Goal: Information Seeking & Learning: Learn about a topic

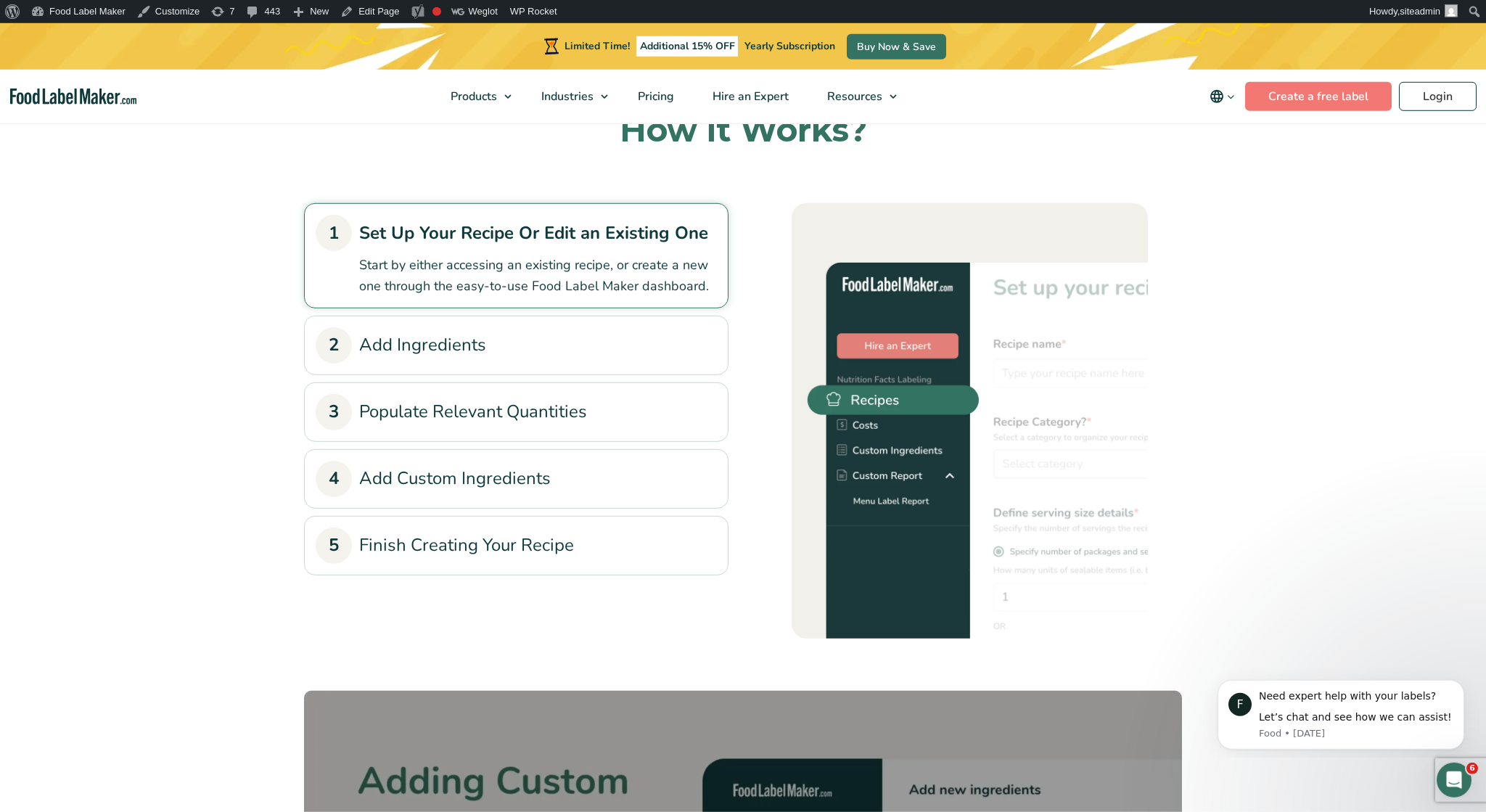
scroll to position [1585, 0]
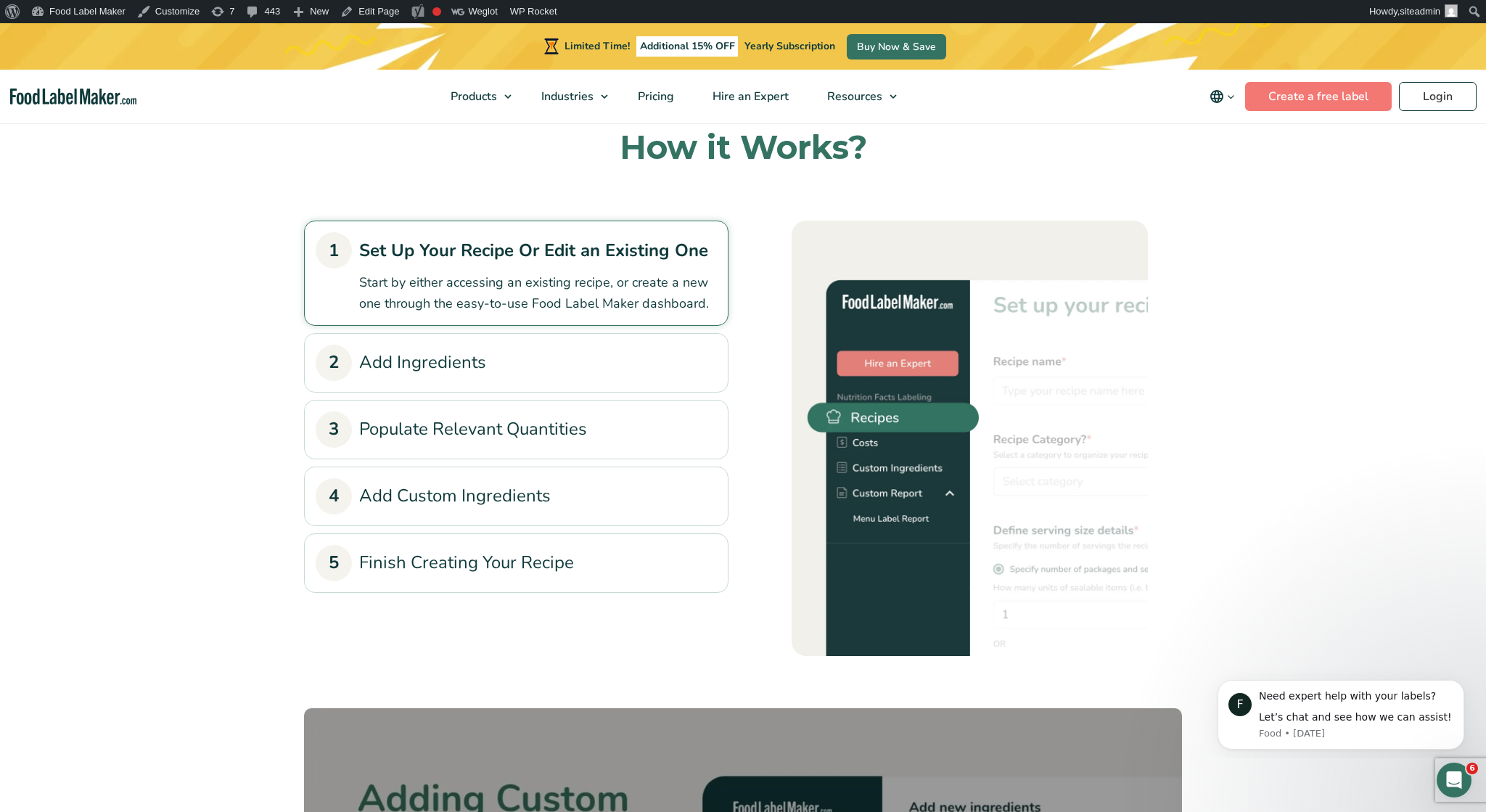
click at [439, 345] on link "2 Add Ingredients" at bounding box center [516, 363] width 401 height 37
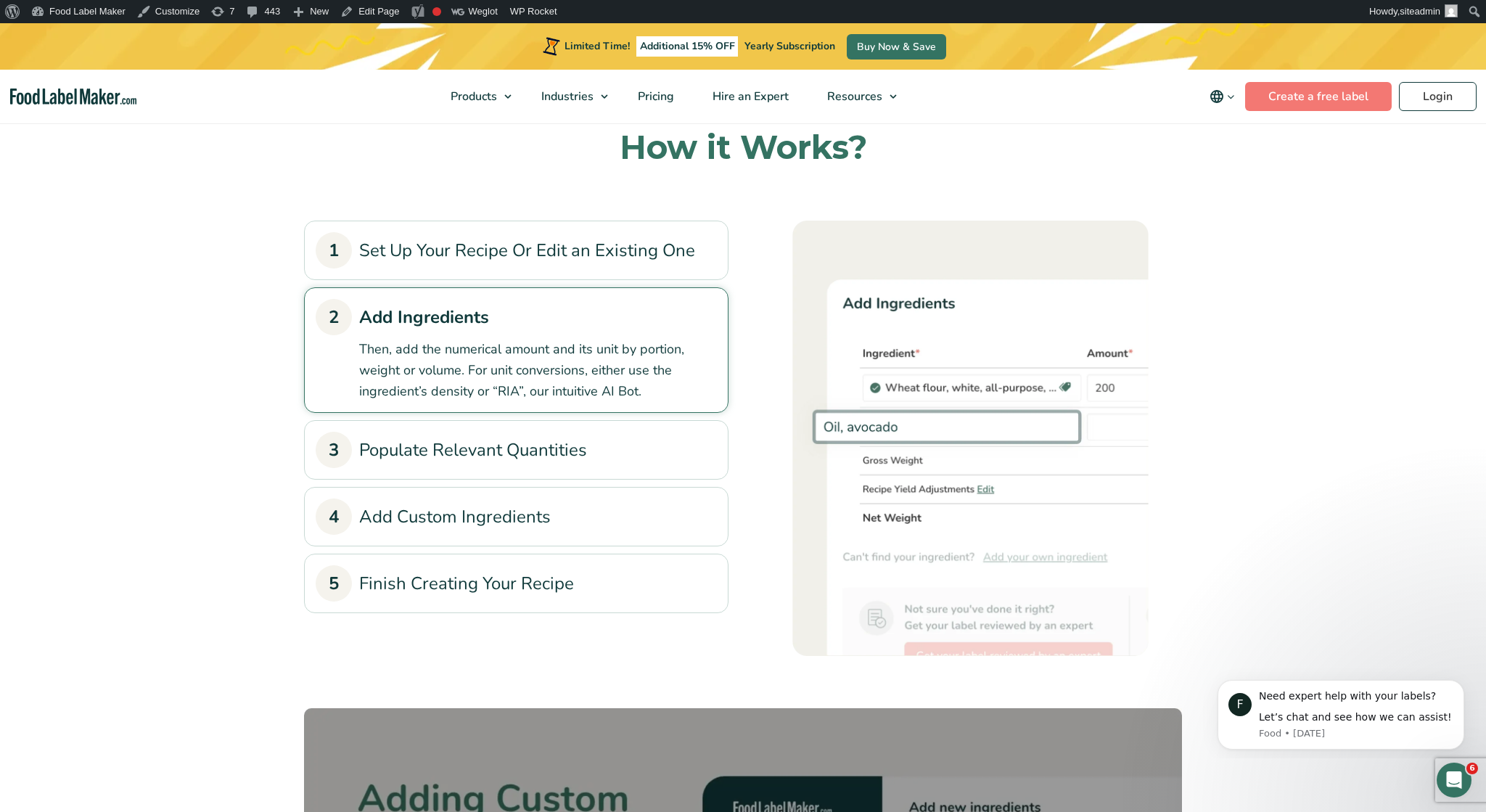
click at [460, 432] on link "3 Populate Relevant Quantities" at bounding box center [516, 449] width 401 height 37
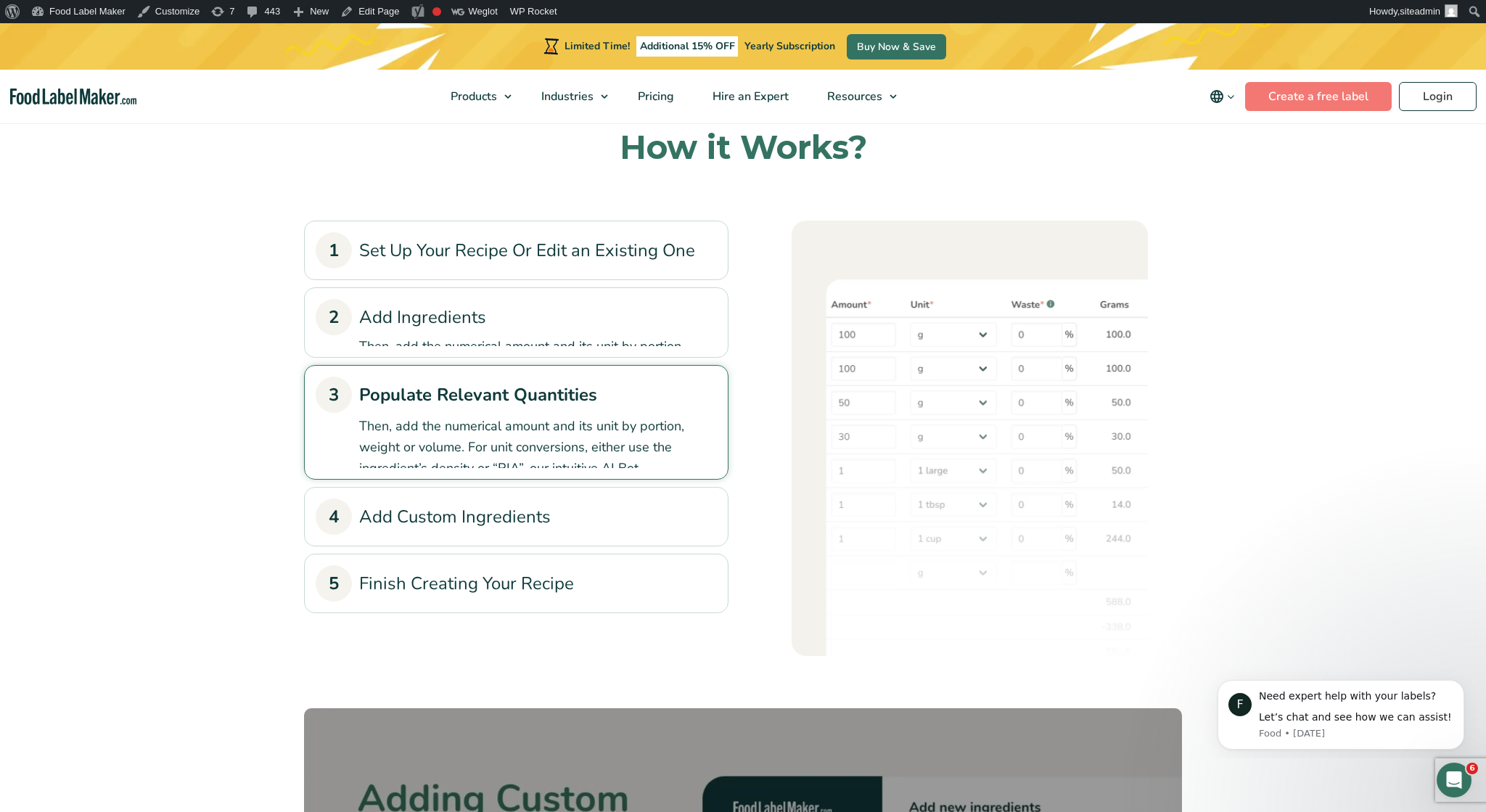
click at [460, 499] on link "4 Add Custom Ingredients" at bounding box center [516, 517] width 401 height 37
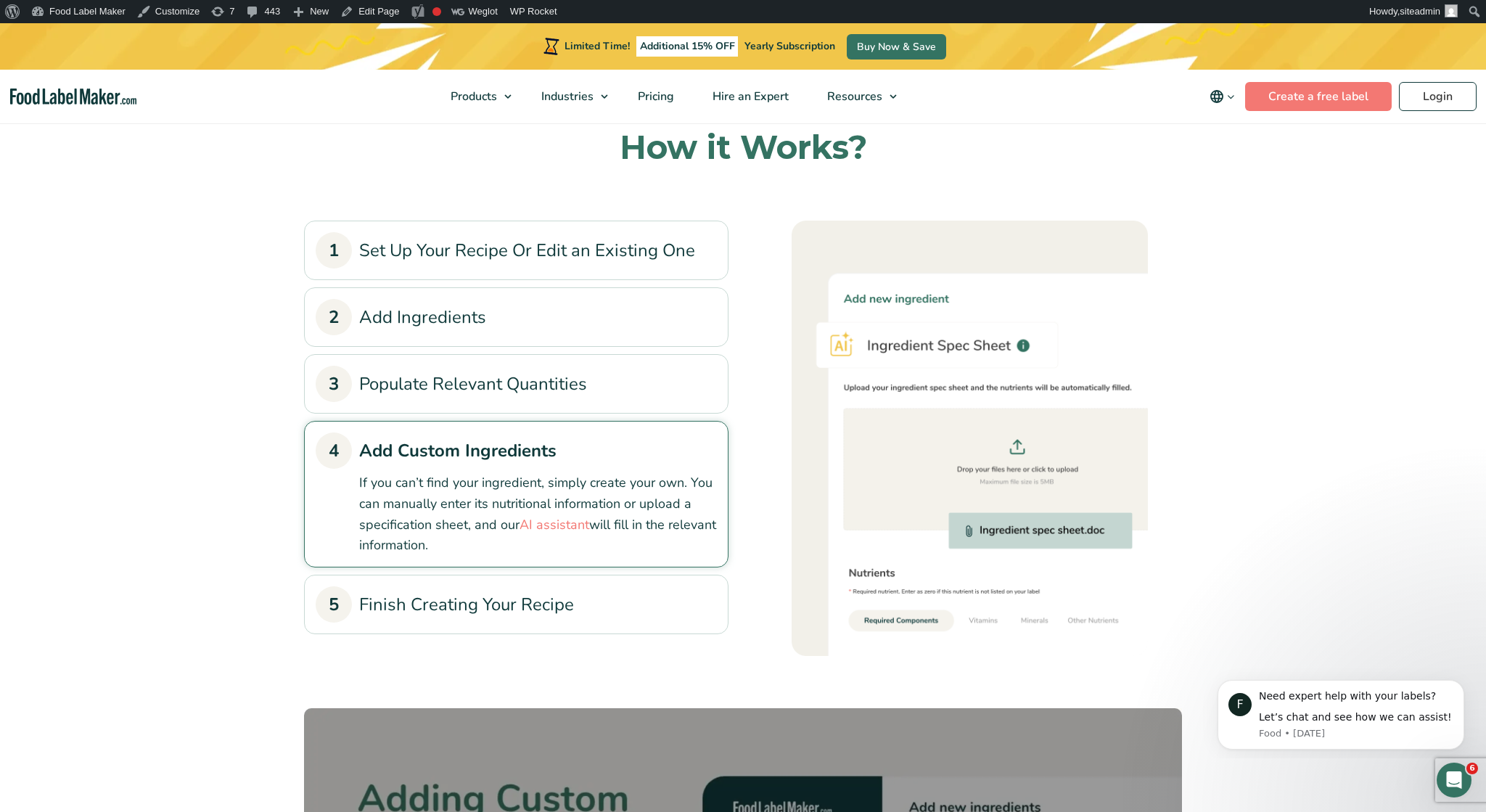
click at [441, 586] on link "5 Finish Creating Your Recipe" at bounding box center [516, 604] width 401 height 37
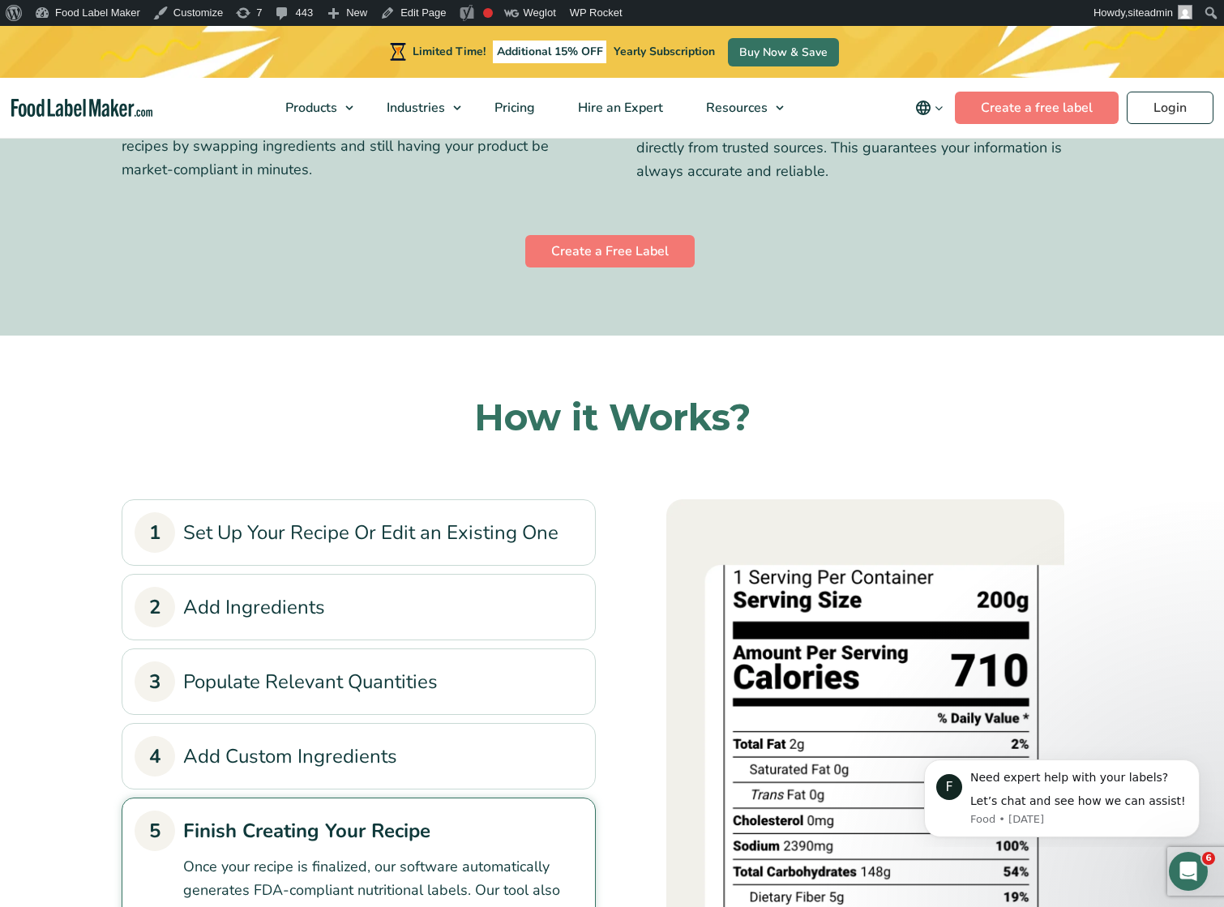
scroll to position [843, 0]
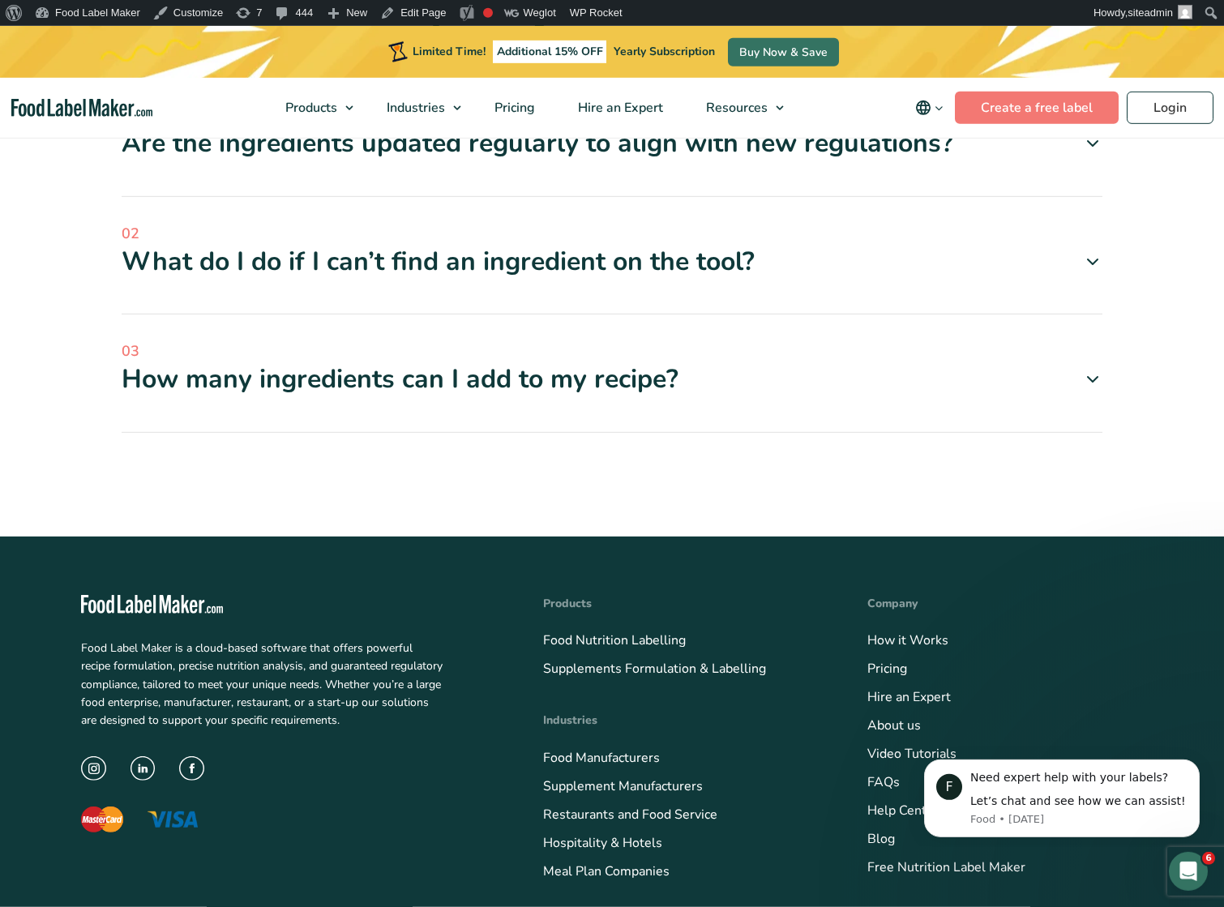
scroll to position [5024, 0]
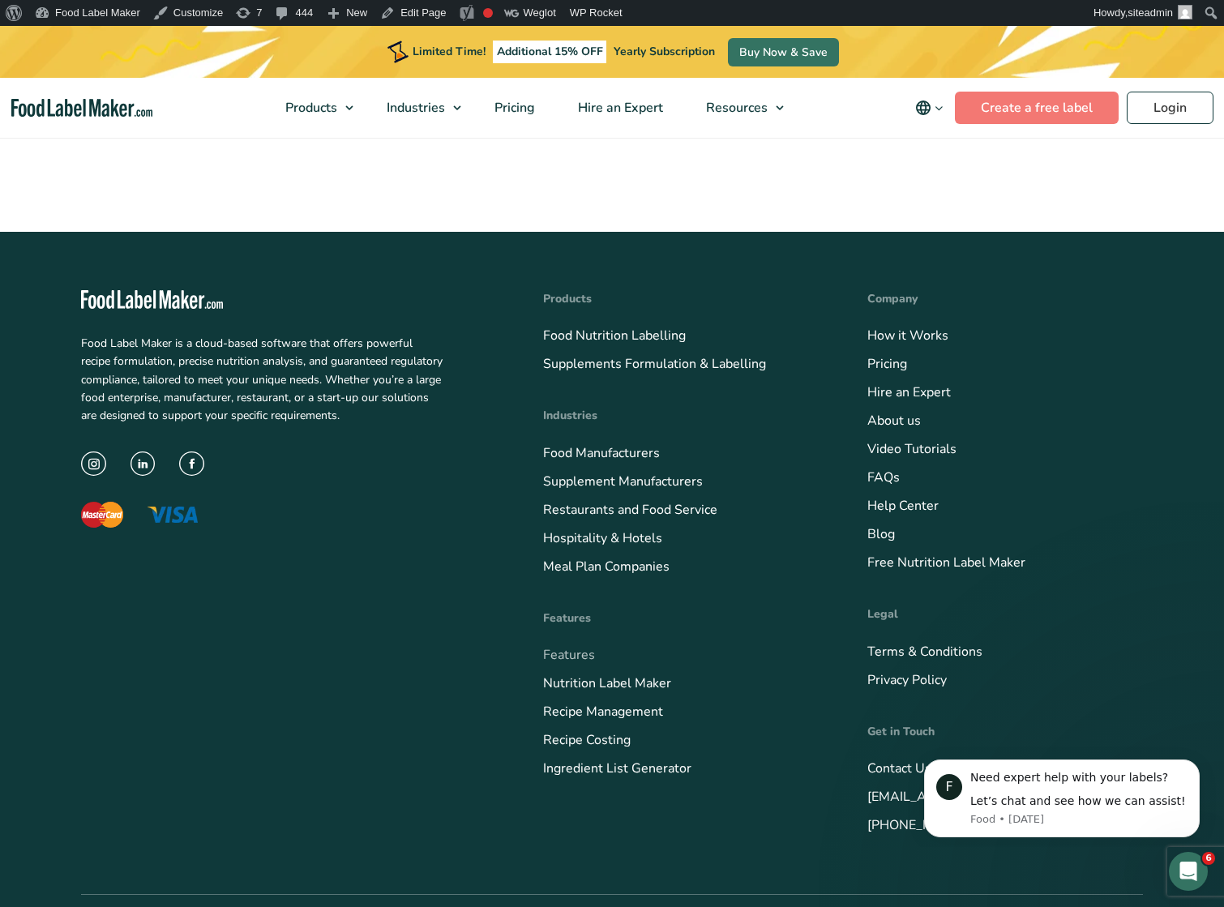
click at [557, 646] on link "Features" at bounding box center [569, 655] width 52 height 18
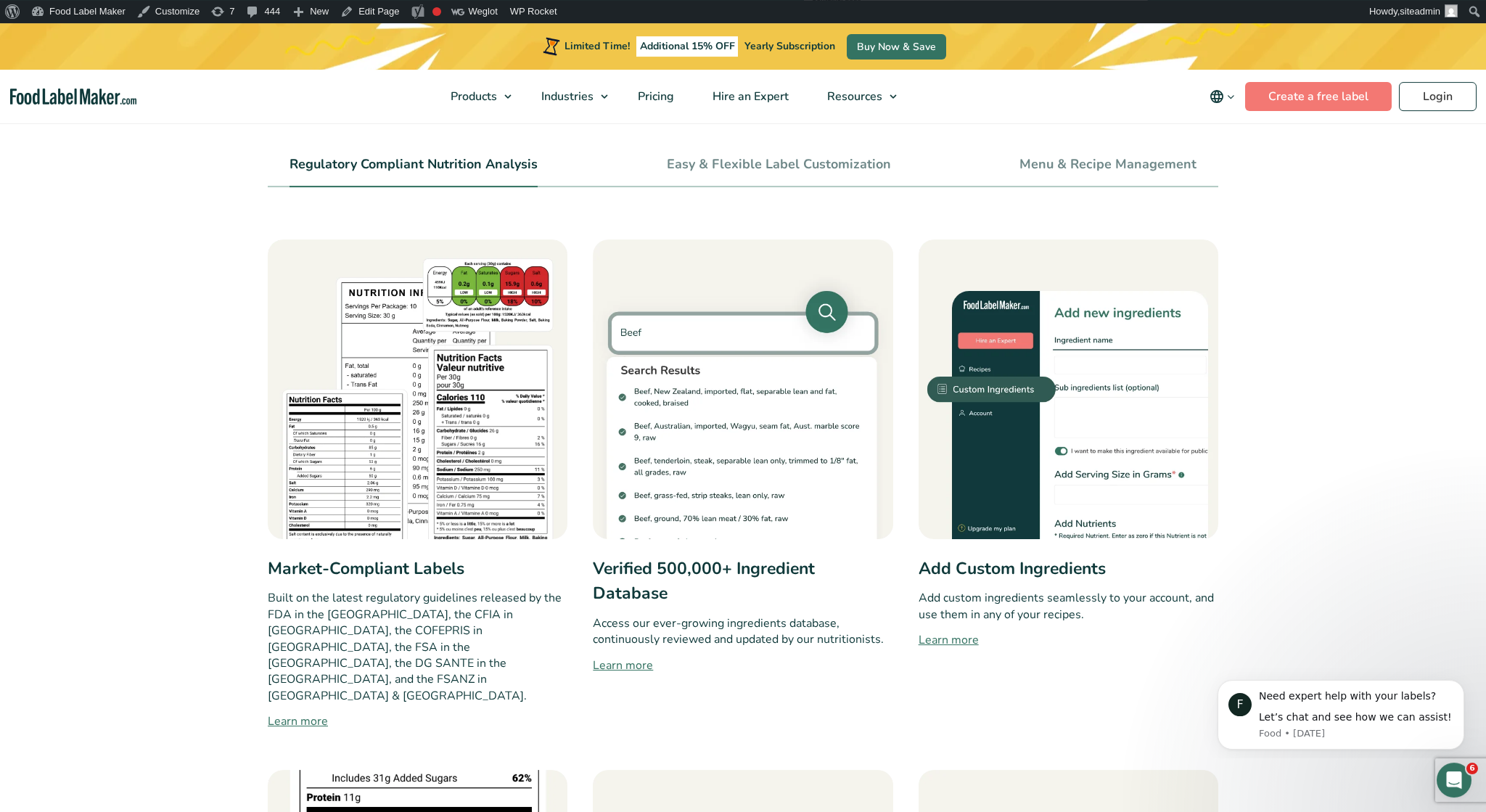
scroll to position [603, 0]
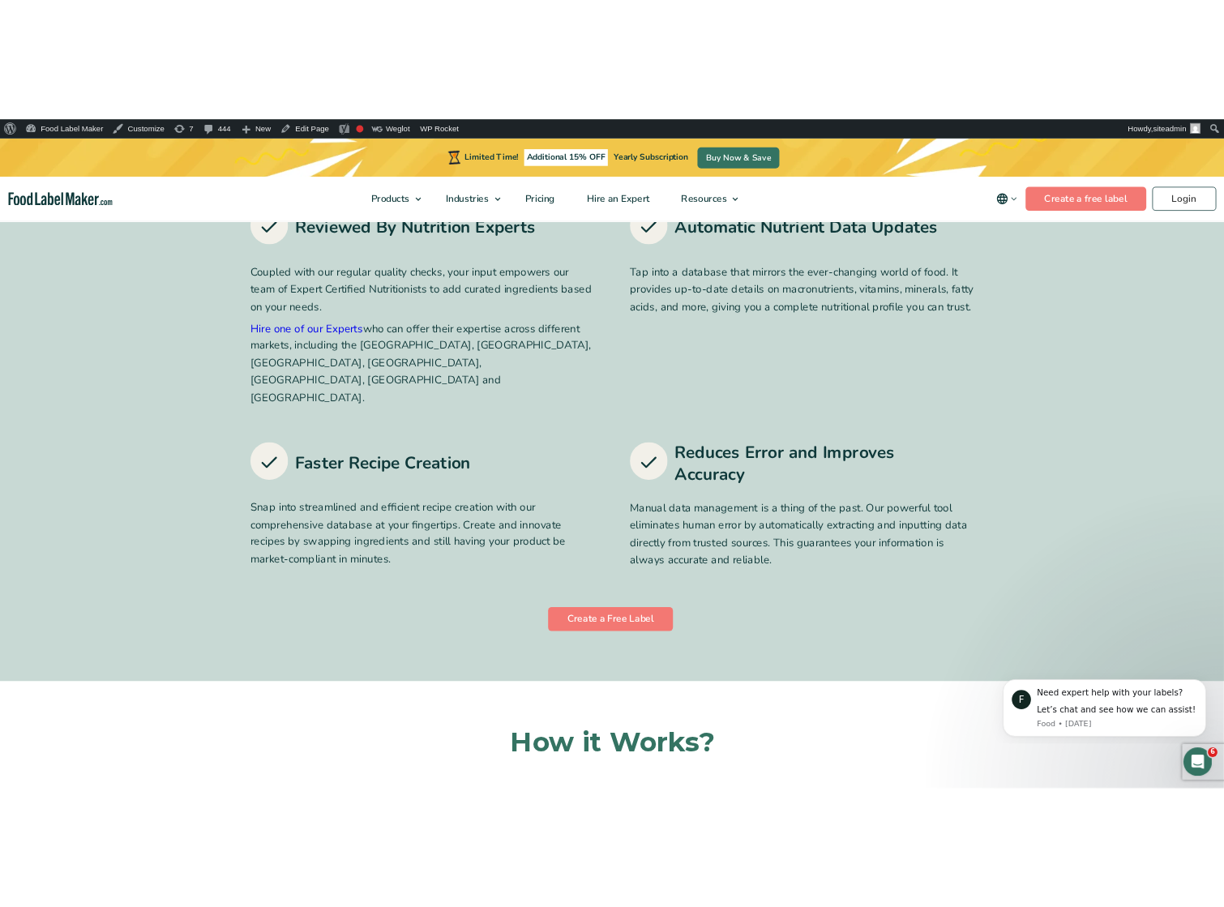
scroll to position [1011, 0]
